Goal: Information Seeking & Learning: Learn about a topic

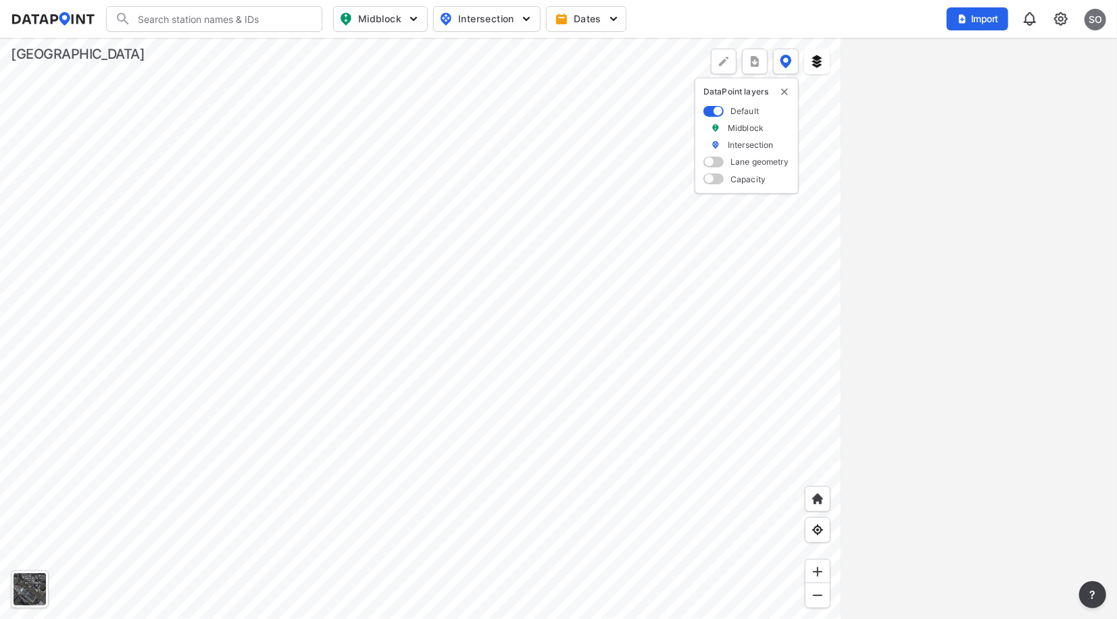
click at [511, 332] on div at bounding box center [420, 329] width 841 height 582
click at [330, 226] on div at bounding box center [420, 329] width 841 height 582
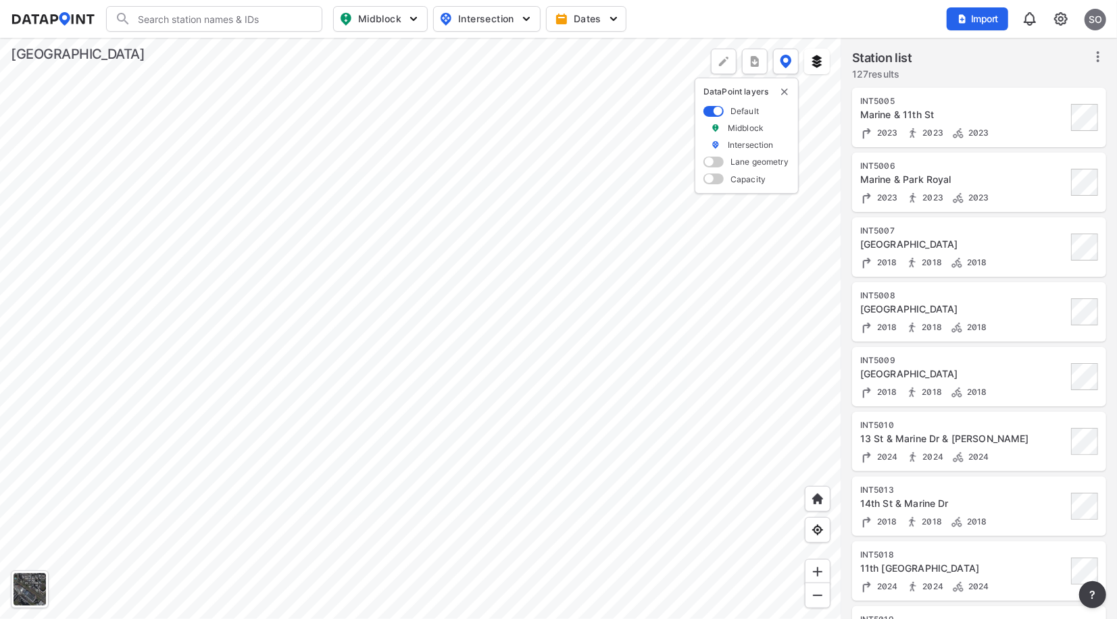
click at [407, 258] on div at bounding box center [420, 329] width 841 height 582
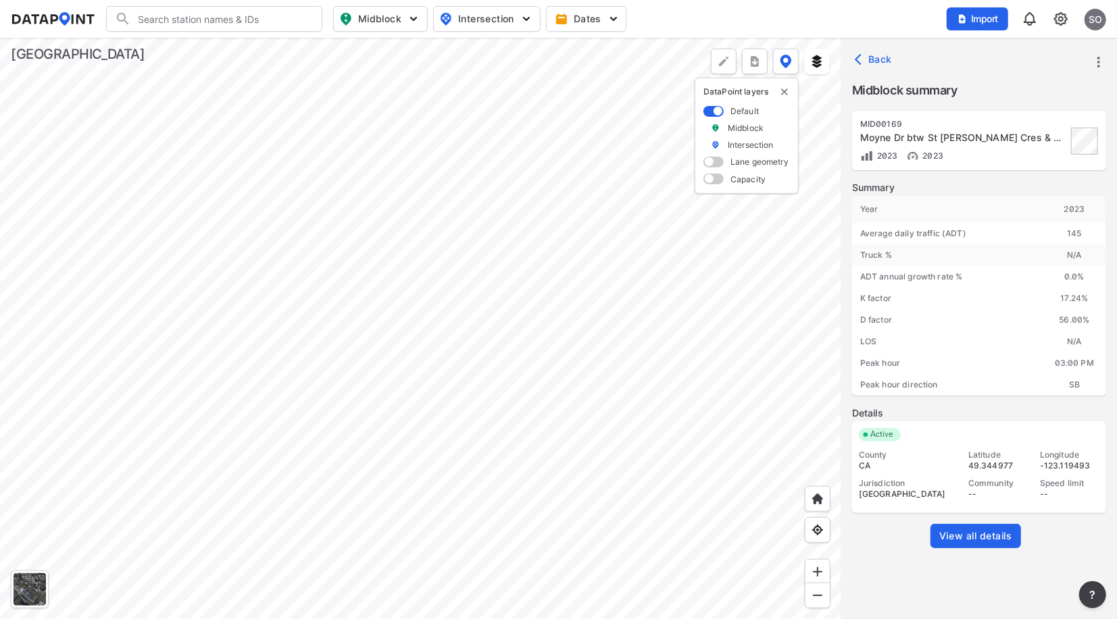
click at [972, 536] on span "View all details" at bounding box center [975, 537] width 73 height 14
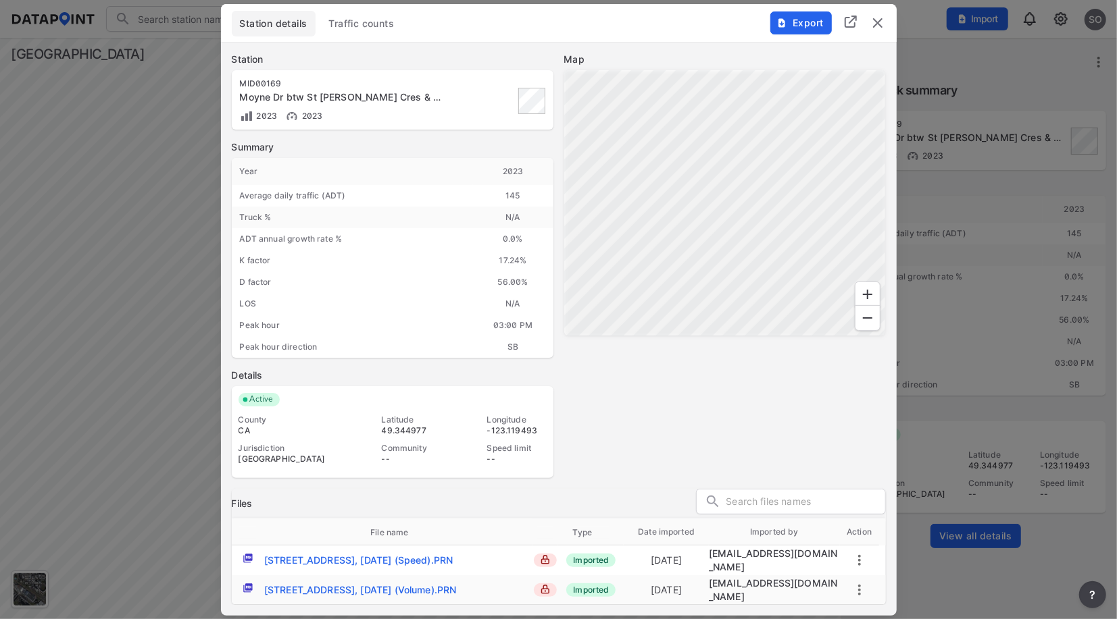
click at [373, 28] on span "Traffic counts" at bounding box center [362, 24] width 66 height 14
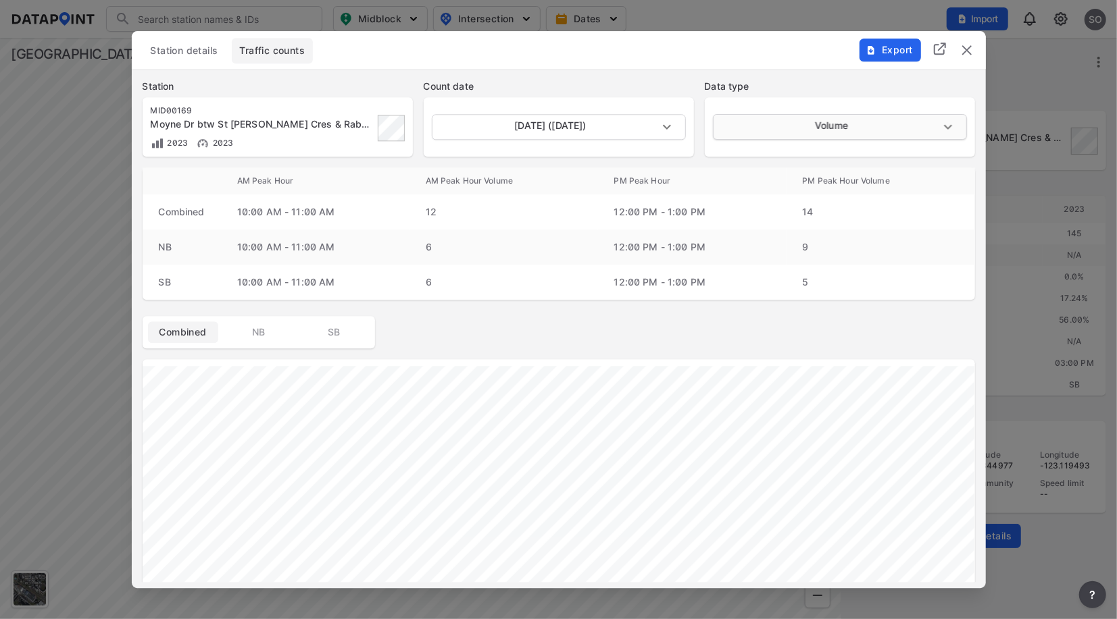
click at [776, 126] on body "Search Please enter a search term. Midblock Intersection Dates Import SO Import…" at bounding box center [558, 309] width 1117 height 619
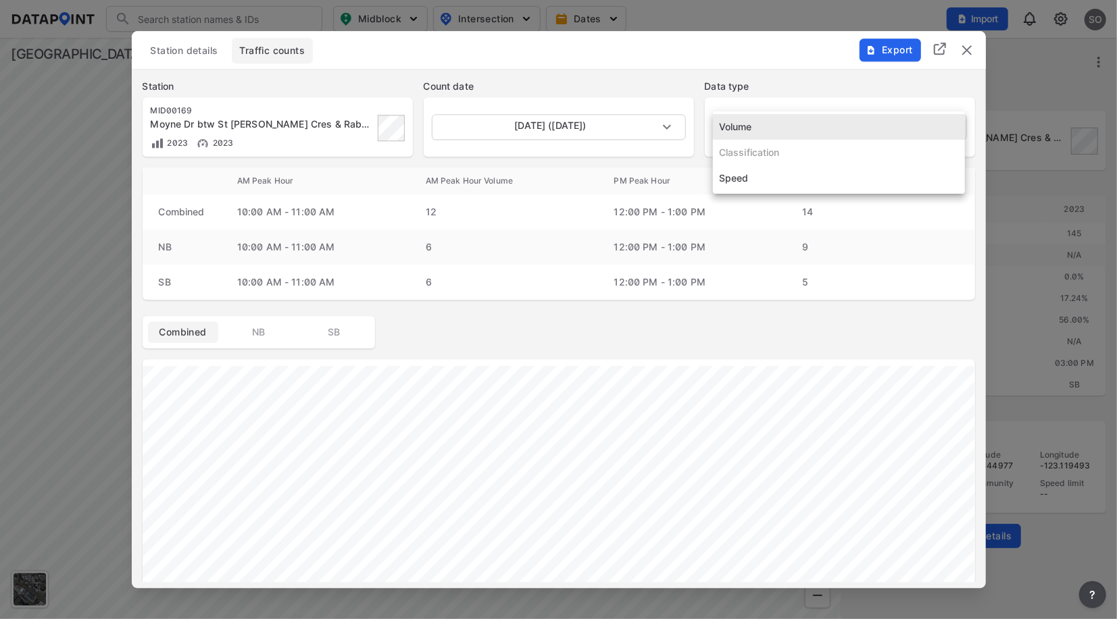
click at [750, 179] on li "Speed" at bounding box center [839, 178] width 252 height 26
type input "Speed"
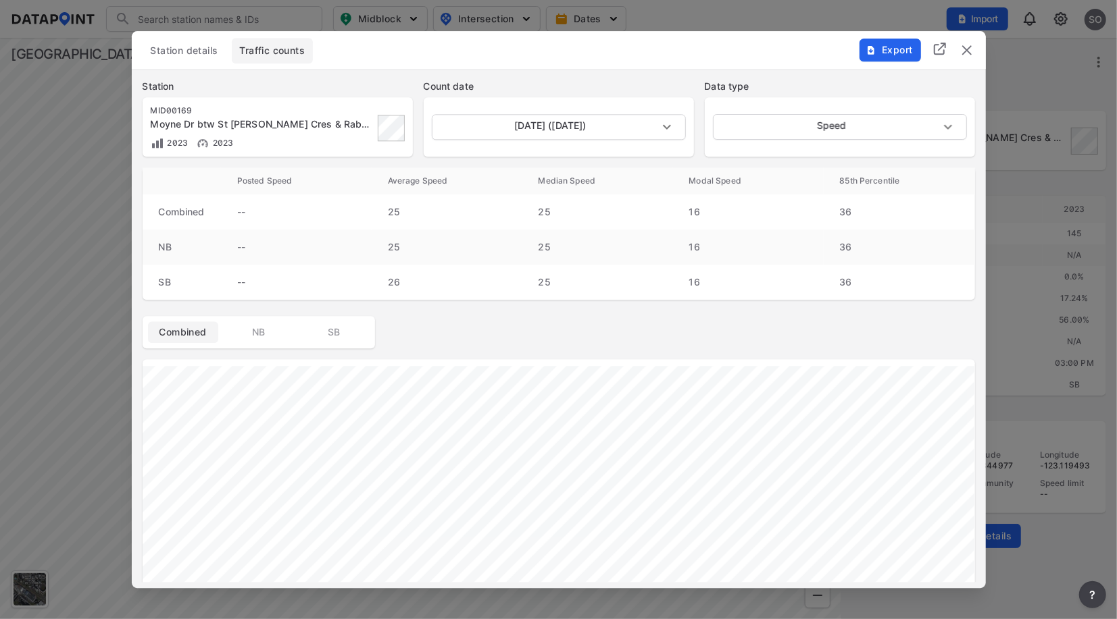
click at [965, 49] on img "delete" at bounding box center [966, 50] width 16 height 16
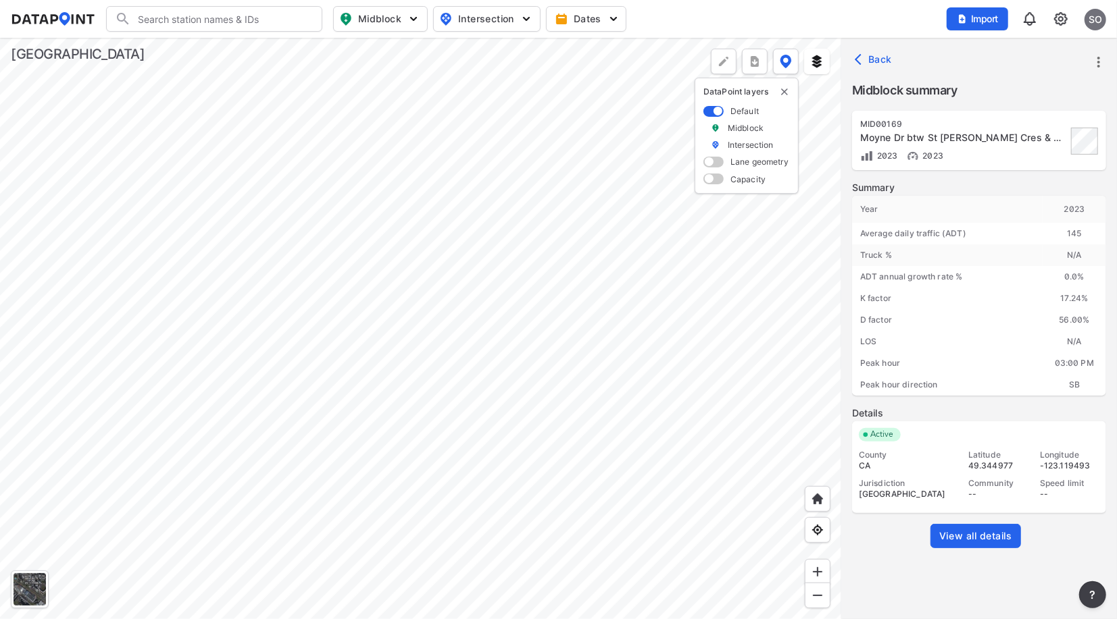
click at [796, 195] on div at bounding box center [420, 329] width 841 height 582
click at [365, 323] on div at bounding box center [420, 329] width 841 height 582
click at [662, 376] on div at bounding box center [420, 329] width 841 height 582
click at [509, 290] on div at bounding box center [420, 329] width 841 height 582
click at [613, 425] on div at bounding box center [420, 329] width 841 height 582
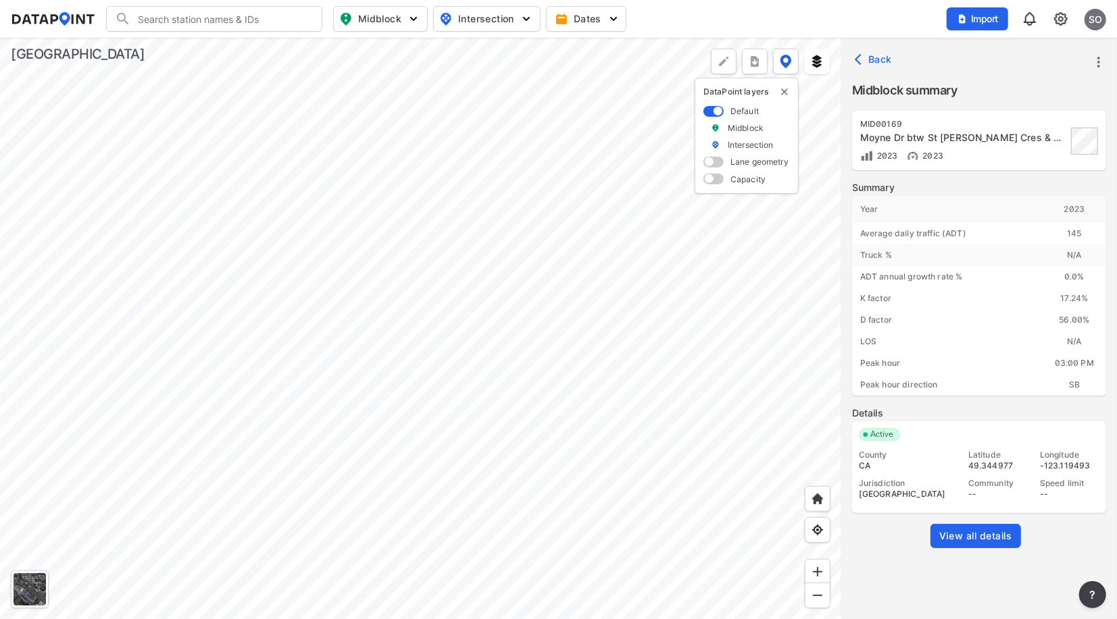
click at [469, 562] on div at bounding box center [420, 329] width 841 height 582
click at [317, 407] on div at bounding box center [420, 329] width 841 height 582
click at [981, 537] on span "View all details" at bounding box center [975, 537] width 73 height 14
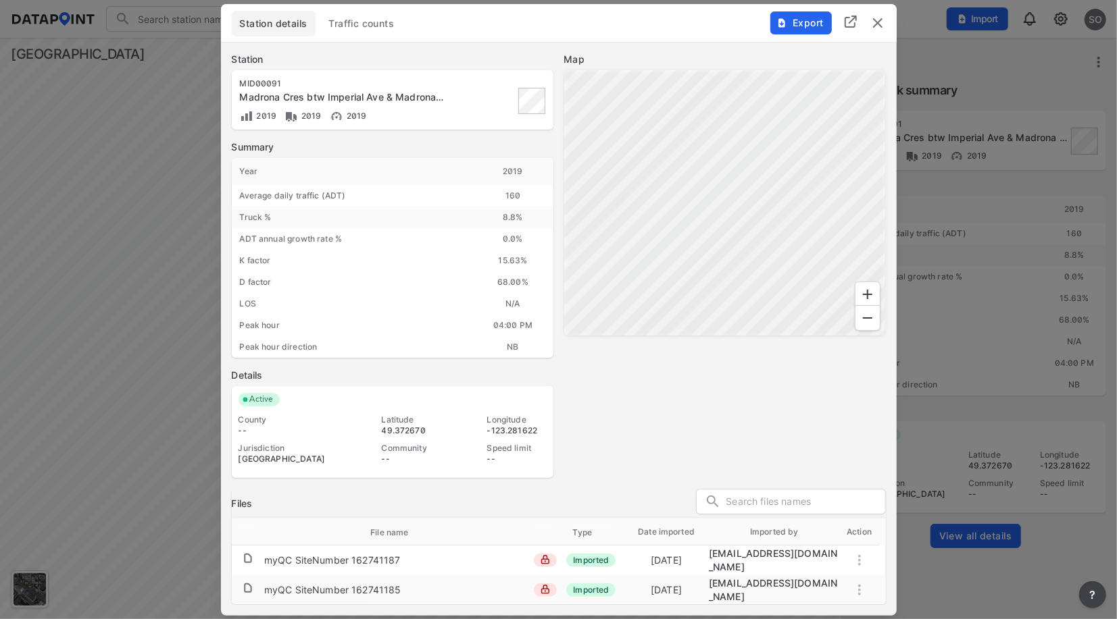
click at [380, 30] on span "Traffic counts" at bounding box center [362, 24] width 66 height 14
